Goal: Check status: Check status

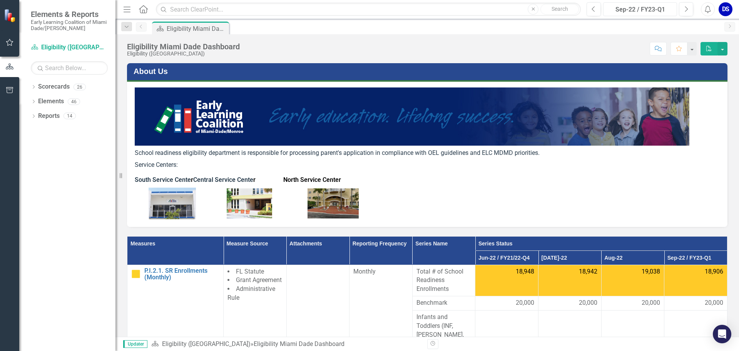
click at [670, 12] on div "Sep-22 / FY23-Q1" at bounding box center [640, 9] width 69 height 9
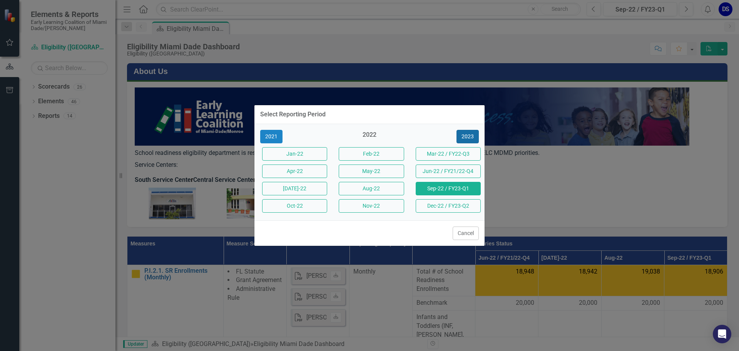
click at [469, 138] on button "2023" at bounding box center [468, 136] width 22 height 13
click at [469, 138] on button "2024" at bounding box center [468, 136] width 22 height 13
click at [469, 138] on button "2025" at bounding box center [468, 136] width 22 height 13
click at [443, 176] on button "Jun-25 / FY24/25-Q4" at bounding box center [448, 170] width 65 height 13
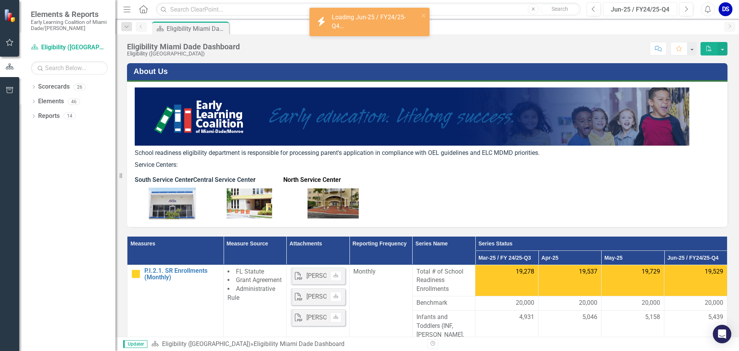
scroll to position [77, 0]
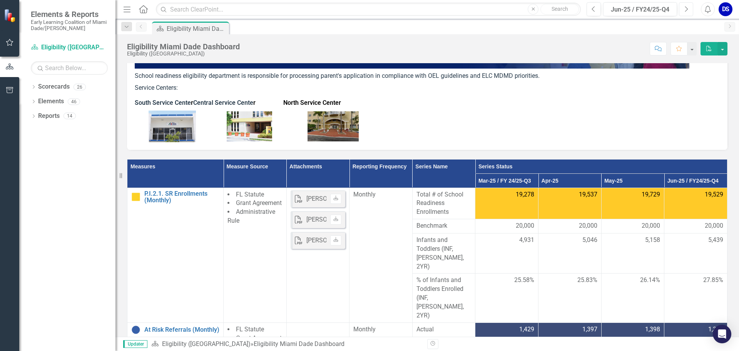
click at [689, 9] on button "Next" at bounding box center [686, 9] width 14 height 14
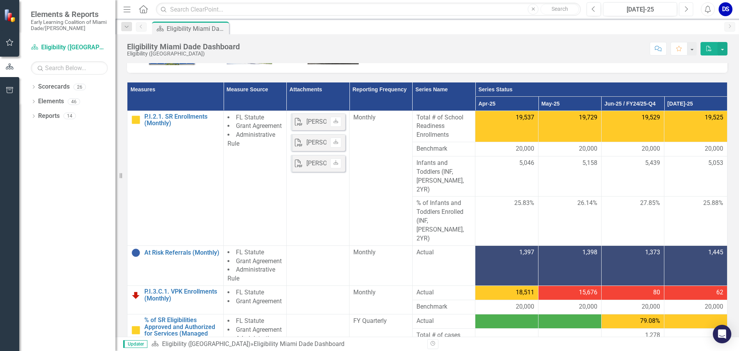
click at [685, 10] on icon "Next" at bounding box center [686, 9] width 4 height 7
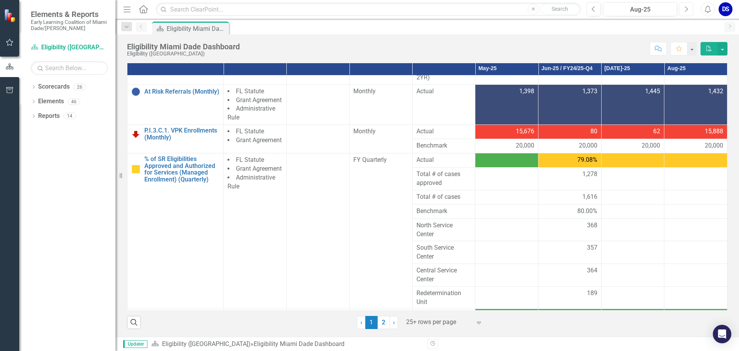
scroll to position [154, 0]
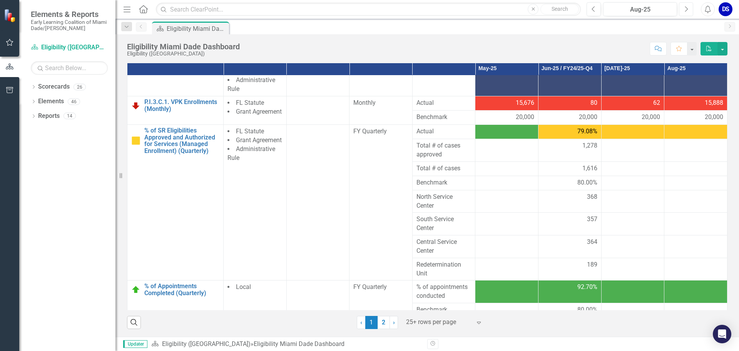
click at [688, 11] on icon "Next" at bounding box center [686, 9] width 4 height 7
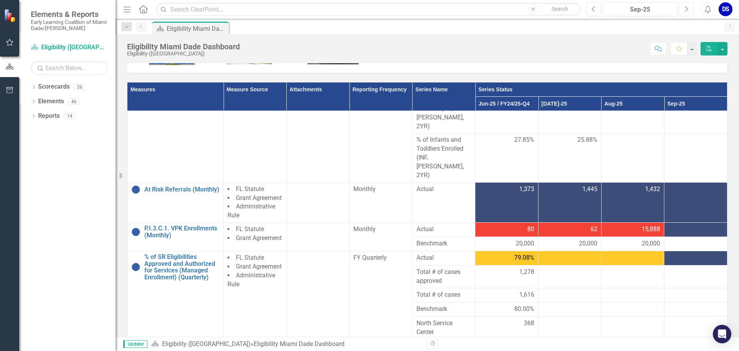
scroll to position [154, 0]
